Goal: Task Accomplishment & Management: Use online tool/utility

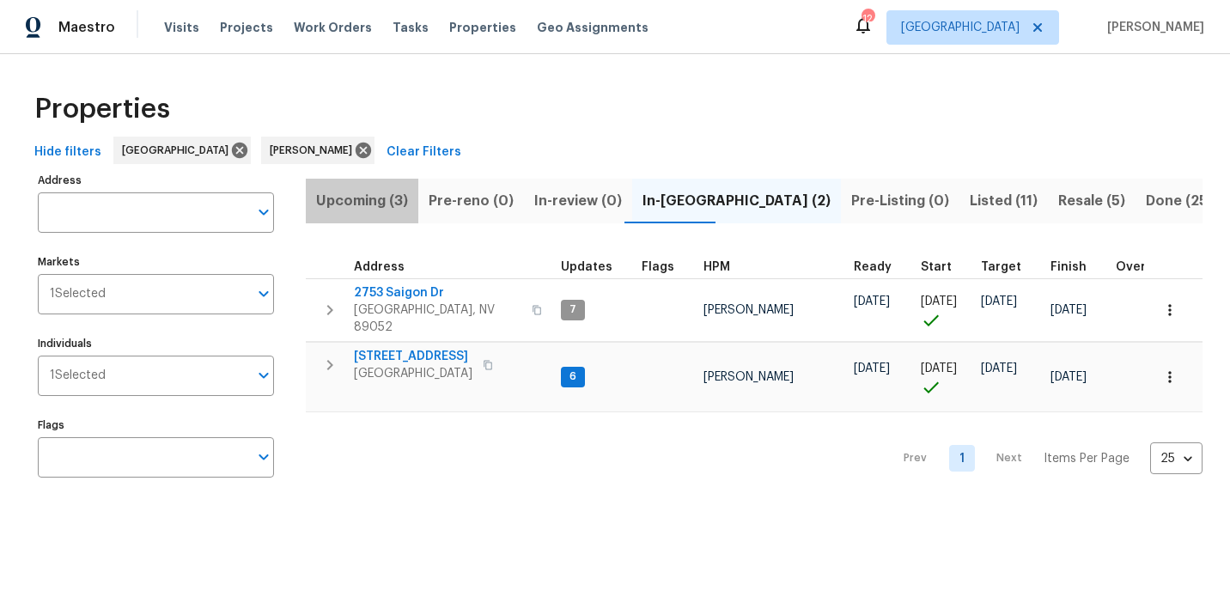
click at [381, 209] on span "Upcoming (3)" at bounding box center [362, 201] width 92 height 24
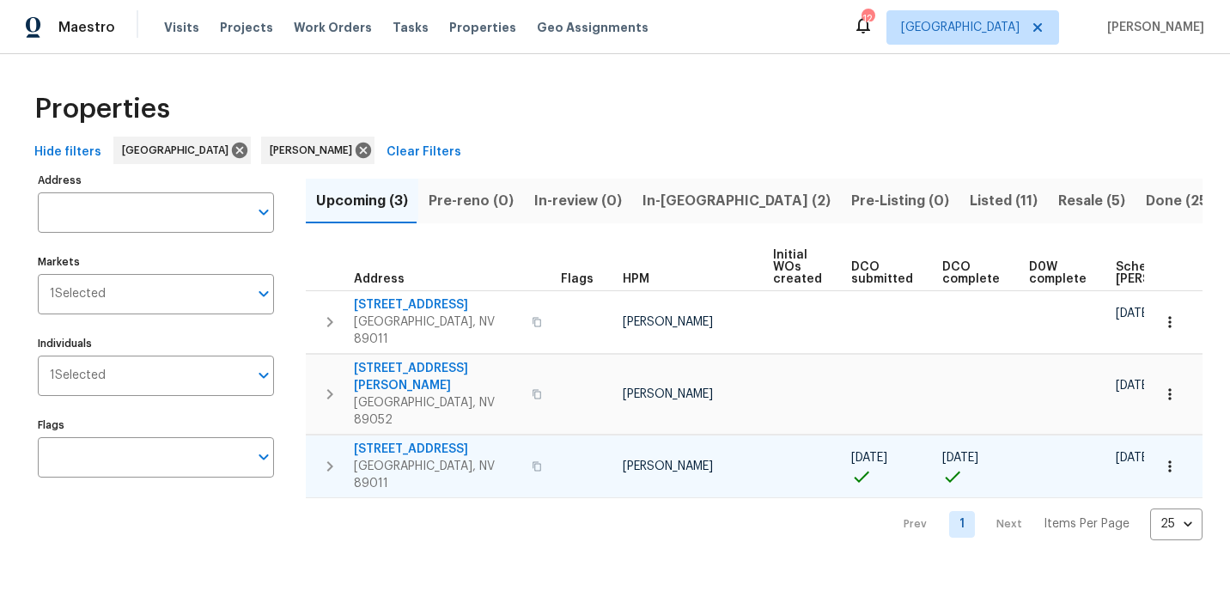
click at [1164, 458] on icon "button" at bounding box center [1170, 466] width 17 height 17
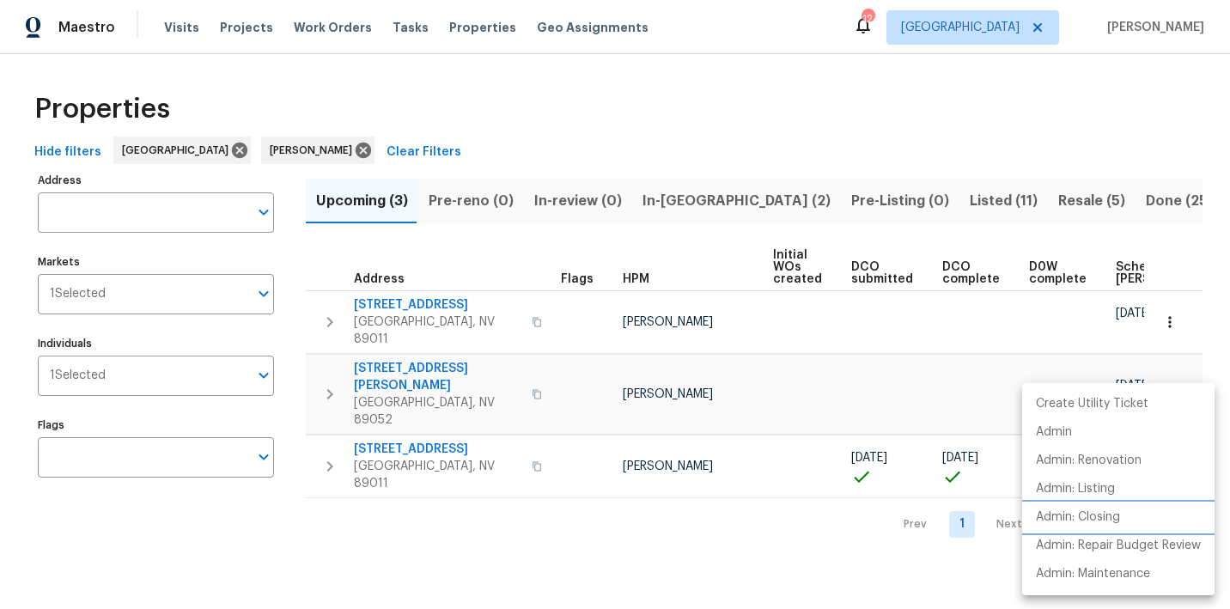
click at [1095, 515] on p "Admin: Closing" at bounding box center [1078, 518] width 84 height 18
click at [375, 503] on div at bounding box center [615, 304] width 1230 height 609
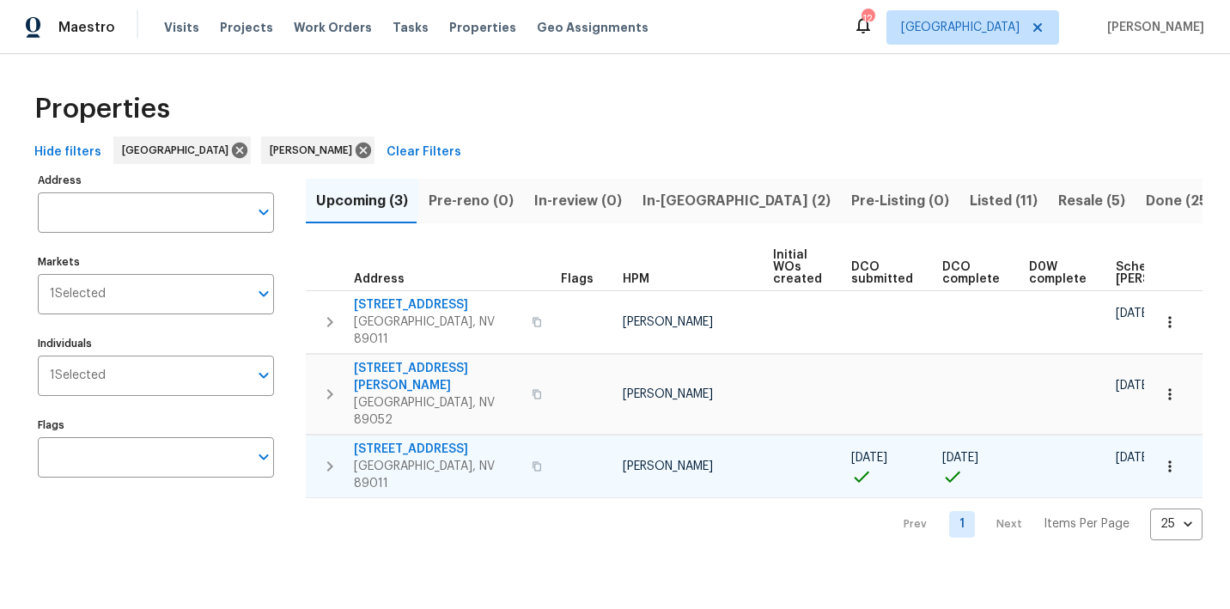
click at [1170, 461] on icon "button" at bounding box center [1170, 466] width 3 height 11
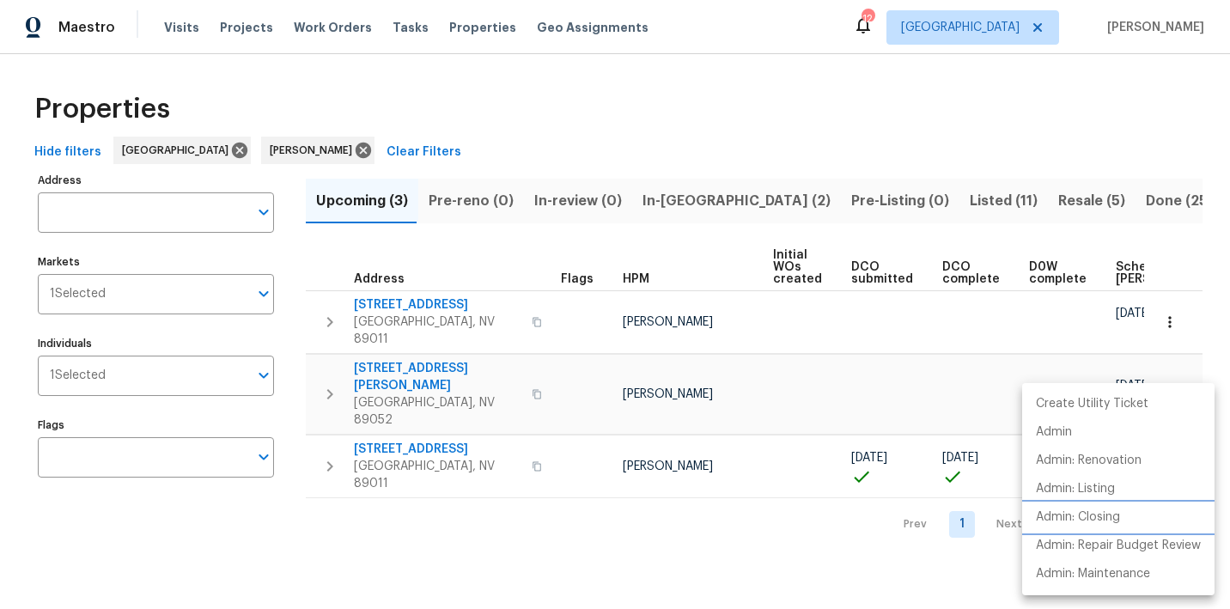
click at [1083, 516] on p "Admin: Closing" at bounding box center [1078, 518] width 84 height 18
